Goal: Navigation & Orientation: Find specific page/section

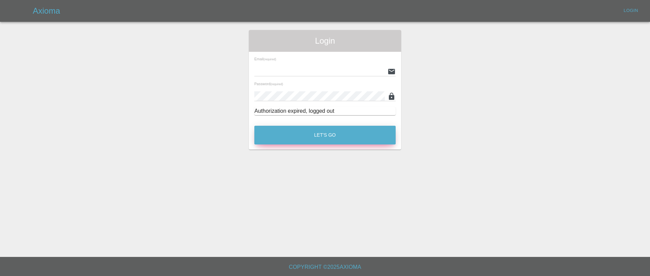
type input "[EMAIL_ADDRESS][DOMAIN_NAME]"
click at [350, 139] on button "Let's Go" at bounding box center [324, 135] width 141 height 19
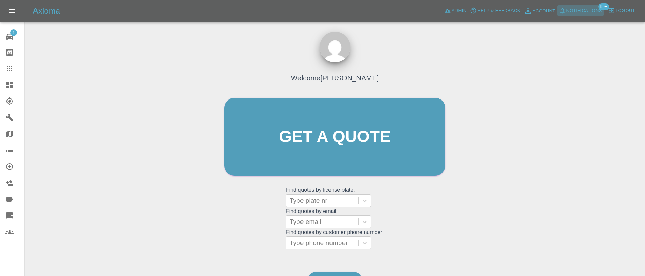
click at [579, 14] on span "Notifications" at bounding box center [583, 11] width 35 height 8
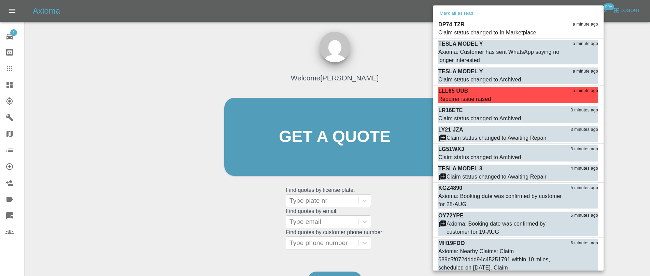
click at [469, 14] on button "Mark all as read" at bounding box center [456, 14] width 36 height 8
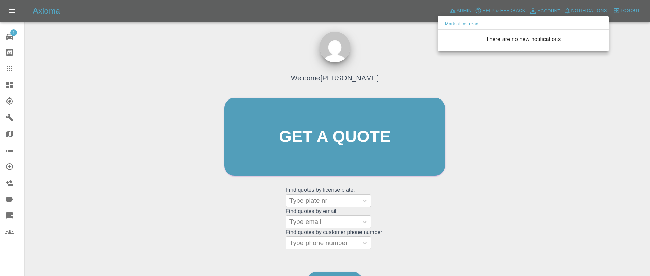
drag, startPoint x: 413, startPoint y: 52, endPoint x: 443, endPoint y: 33, distance: 34.7
click at [417, 49] on div at bounding box center [325, 138] width 650 height 276
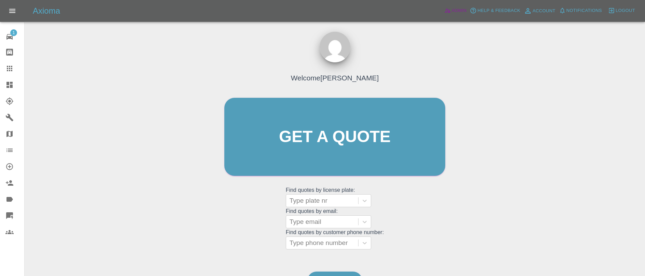
click at [458, 13] on span "Admin" at bounding box center [459, 11] width 15 height 8
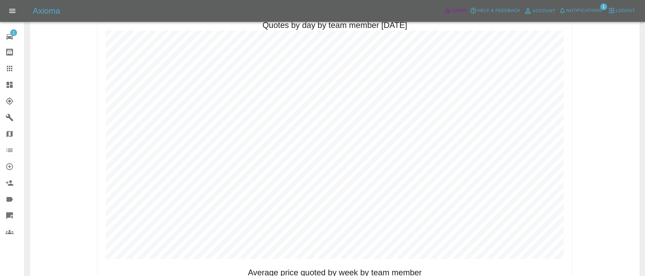
scroll to position [267, 0]
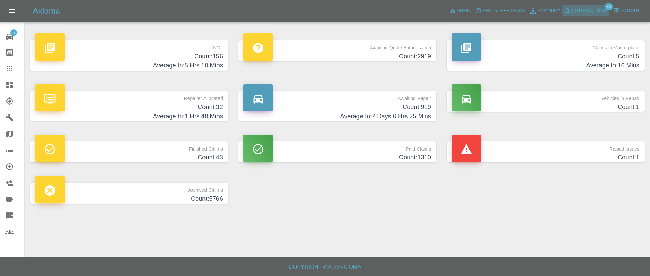
click at [597, 11] on span "Notifications" at bounding box center [588, 11] width 35 height 8
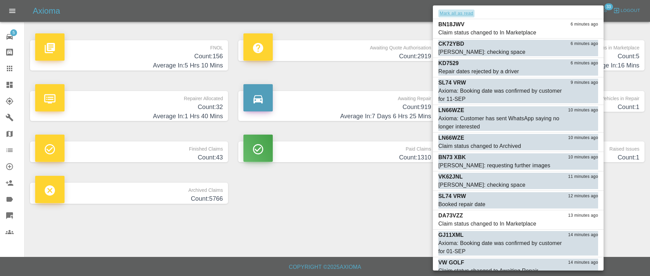
click at [451, 15] on button "Mark all as read" at bounding box center [456, 14] width 36 height 8
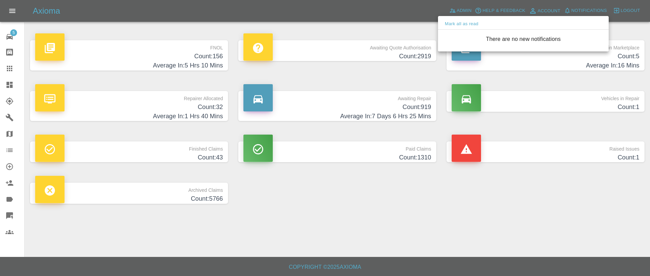
click at [403, 35] on div at bounding box center [325, 138] width 650 height 276
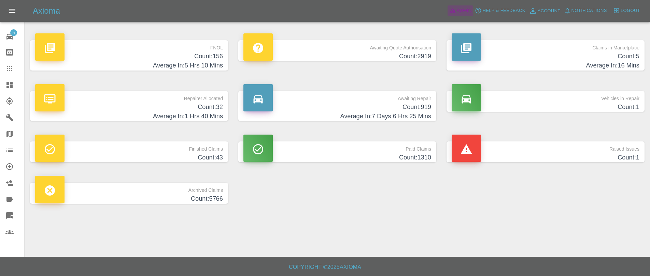
click at [460, 8] on span "Admin" at bounding box center [464, 11] width 15 height 8
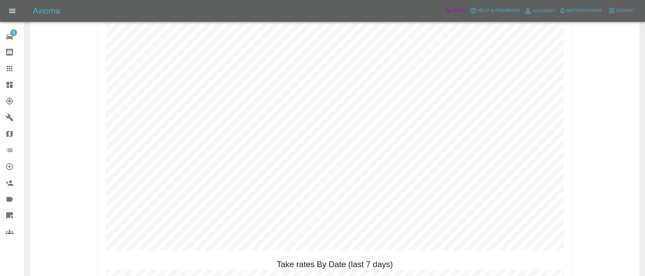
scroll to position [805, 0]
